Goal: Transaction & Acquisition: Purchase product/service

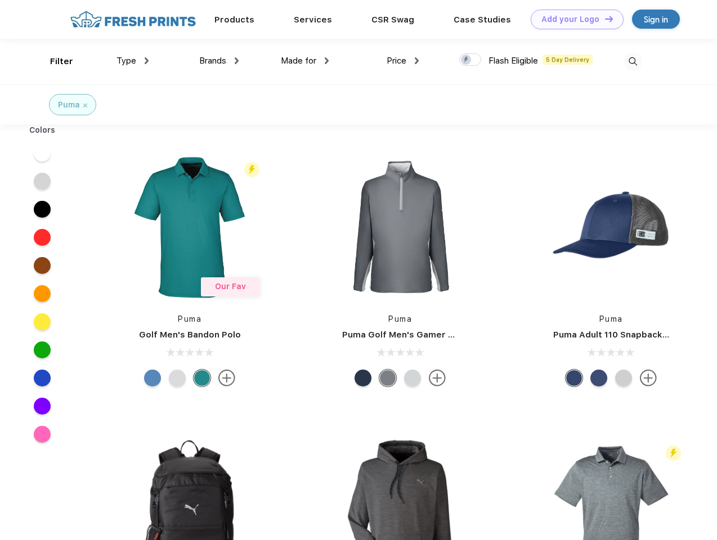
click at [573, 19] on link "Add your Logo Design Tool" at bounding box center [577, 20] width 93 height 20
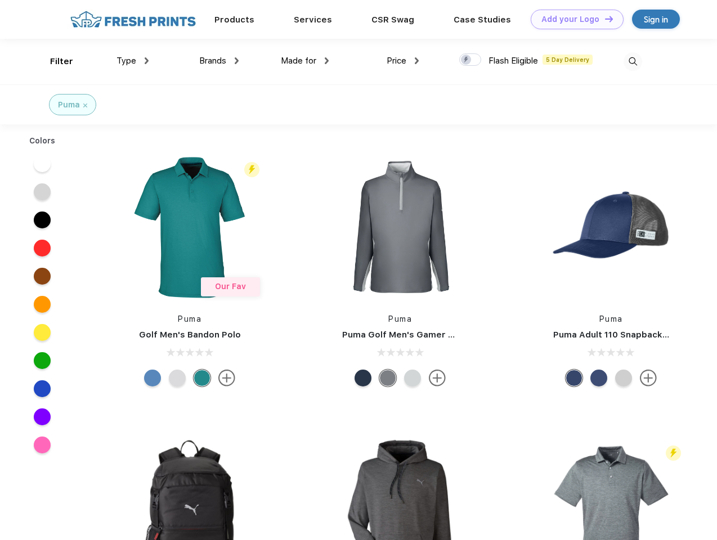
click at [0, 0] on div "Design Tool" at bounding box center [0, 0] width 0 height 0
click at [604, 19] on link "Add your Logo Design Tool" at bounding box center [577, 20] width 93 height 20
click at [54, 61] on div "Filter" at bounding box center [61, 61] width 23 height 13
click at [133, 61] on span "Type" at bounding box center [126, 61] width 20 height 10
click at [219, 61] on span "Brands" at bounding box center [212, 61] width 27 height 10
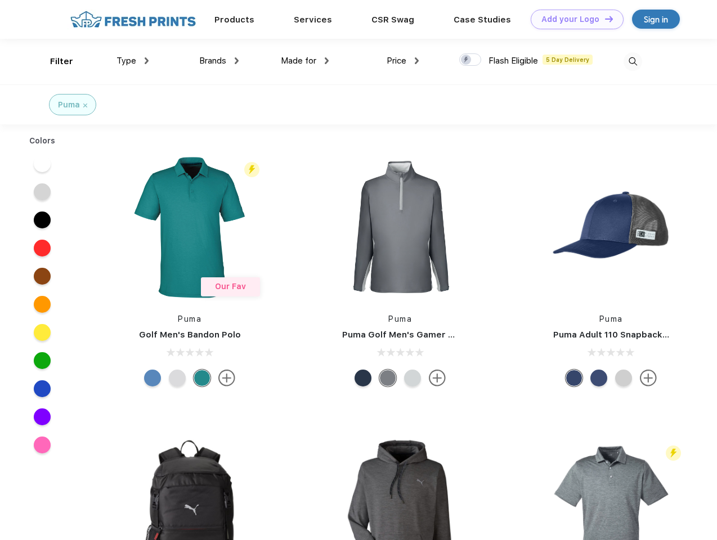
click at [305, 61] on span "Made for" at bounding box center [298, 61] width 35 height 10
click at [403, 61] on span "Price" at bounding box center [396, 61] width 20 height 10
click at [470, 60] on div at bounding box center [470, 59] width 22 height 12
click at [466, 60] on input "checkbox" at bounding box center [462, 56] width 7 height 7
click at [632, 61] on img at bounding box center [632, 61] width 19 height 19
